Goal: Task Accomplishment & Management: Complete application form

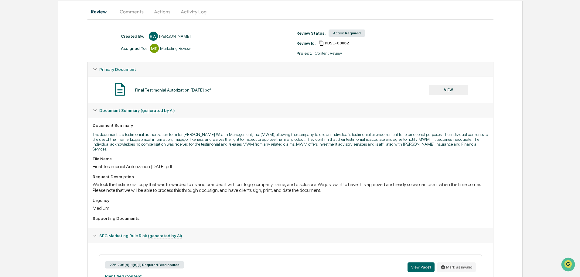
scroll to position [59, 0]
click at [441, 88] on button "VIEW" at bounding box center [448, 89] width 39 height 10
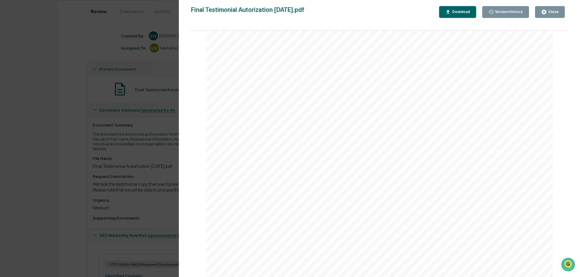
scroll to position [217, 0]
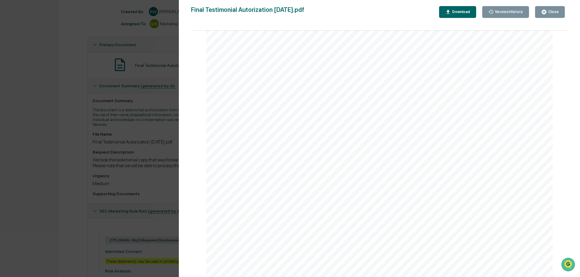
click at [545, 9] on button "Close" at bounding box center [550, 12] width 30 height 12
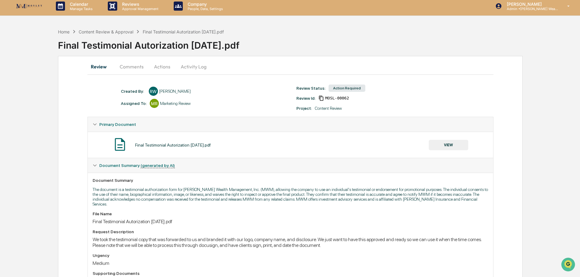
scroll to position [0, 0]
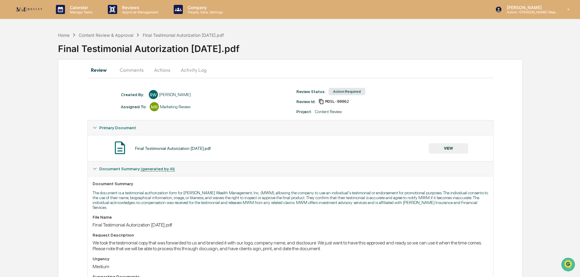
click at [160, 69] on button "Actions" at bounding box center [162, 70] width 27 height 15
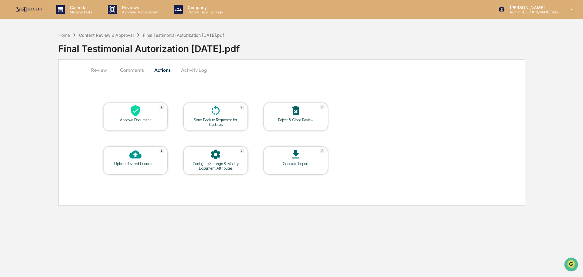
click at [143, 111] on div at bounding box center [135, 110] width 61 height 13
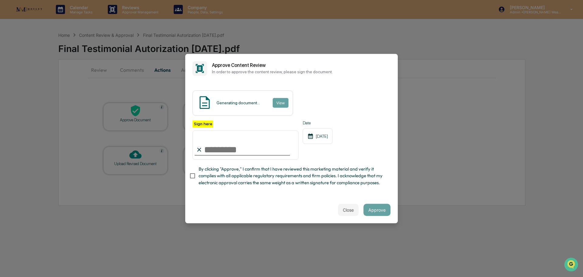
click at [225, 143] on input "Sign here" at bounding box center [246, 144] width 106 height 29
type input "**********"
click at [368, 211] on button "Approve" at bounding box center [377, 209] width 27 height 12
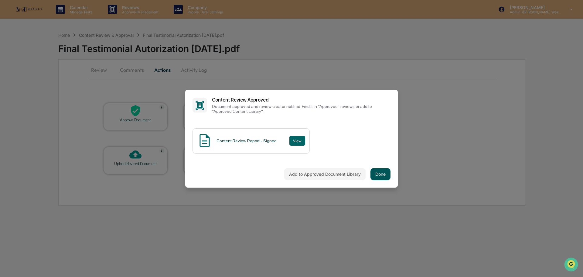
click at [374, 170] on button "Done" at bounding box center [380, 174] width 20 height 12
